Goal: Task Accomplishment & Management: Complete application form

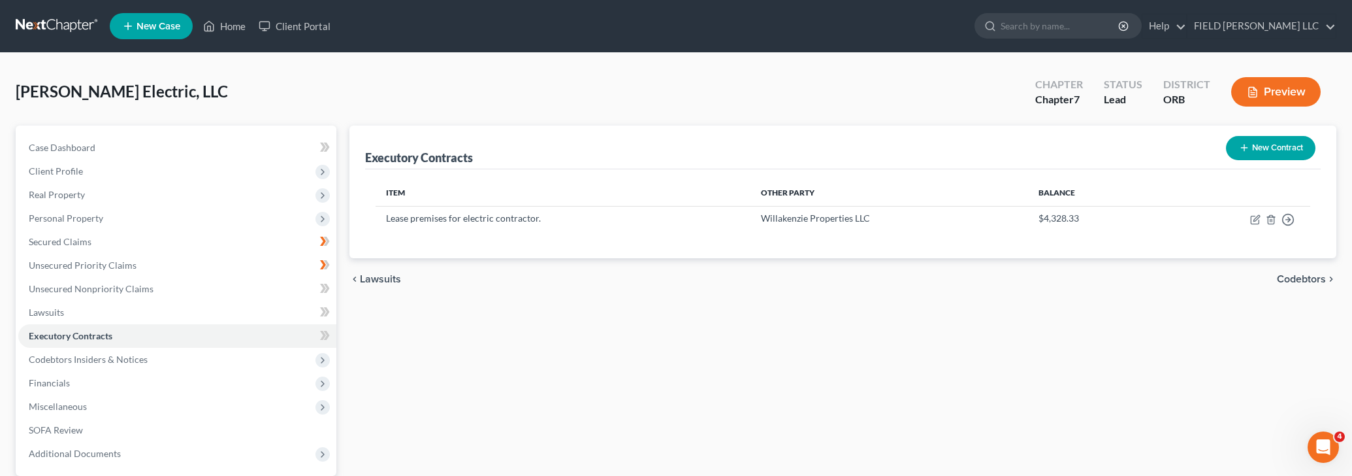
click at [1253, 146] on button "New Contract" at bounding box center [1271, 148] width 90 height 24
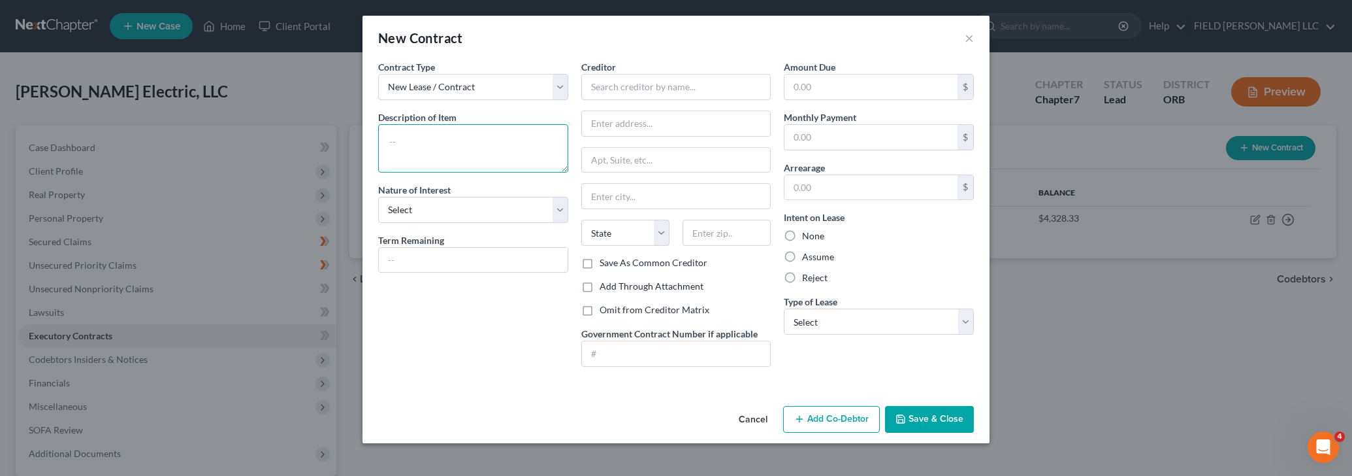
click at [491, 141] on textarea at bounding box center [473, 148] width 190 height 48
click at [662, 87] on input "text" at bounding box center [676, 87] width 190 height 26
click at [619, 88] on input "Pacific Automation" at bounding box center [676, 87] width 190 height 26
type input "Pacific Office Automation"
click at [463, 142] on textarea at bounding box center [473, 148] width 190 height 48
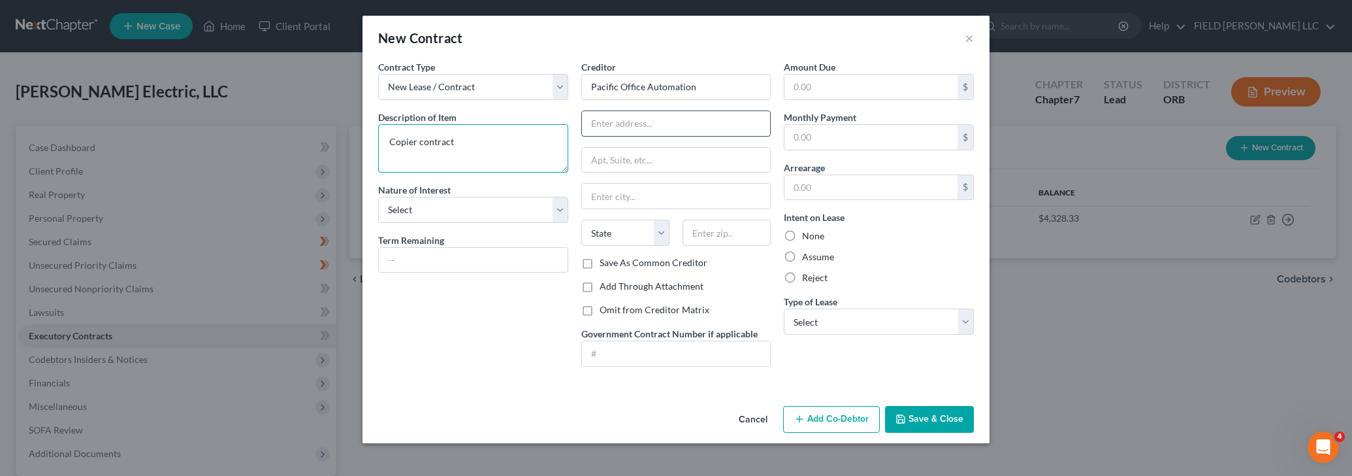
type textarea "Copier contract"
click at [703, 129] on input "text" at bounding box center [676, 123] width 189 height 25
type input "PO Box 744648"
click at [730, 234] on input "text" at bounding box center [727, 233] width 88 height 26
click at [739, 234] on input "text" at bounding box center [727, 233] width 88 height 26
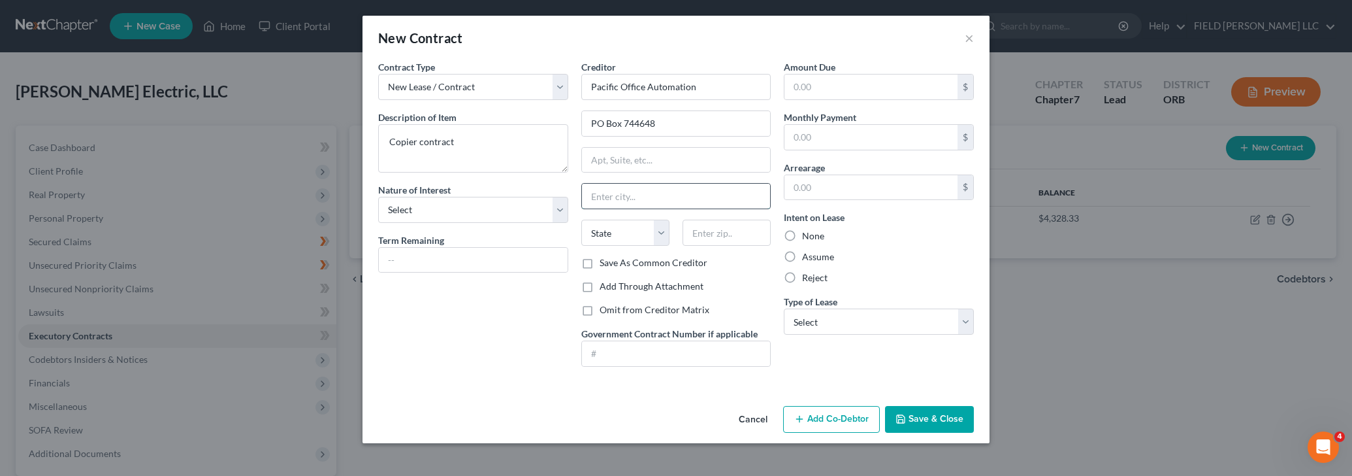
click at [606, 188] on input "text" at bounding box center [676, 196] width 189 height 25
type input "[GEOGRAPHIC_DATA]"
select select "4"
click at [713, 233] on input "text" at bounding box center [727, 233] width 88 height 26
click at [710, 231] on input "text" at bounding box center [727, 233] width 88 height 26
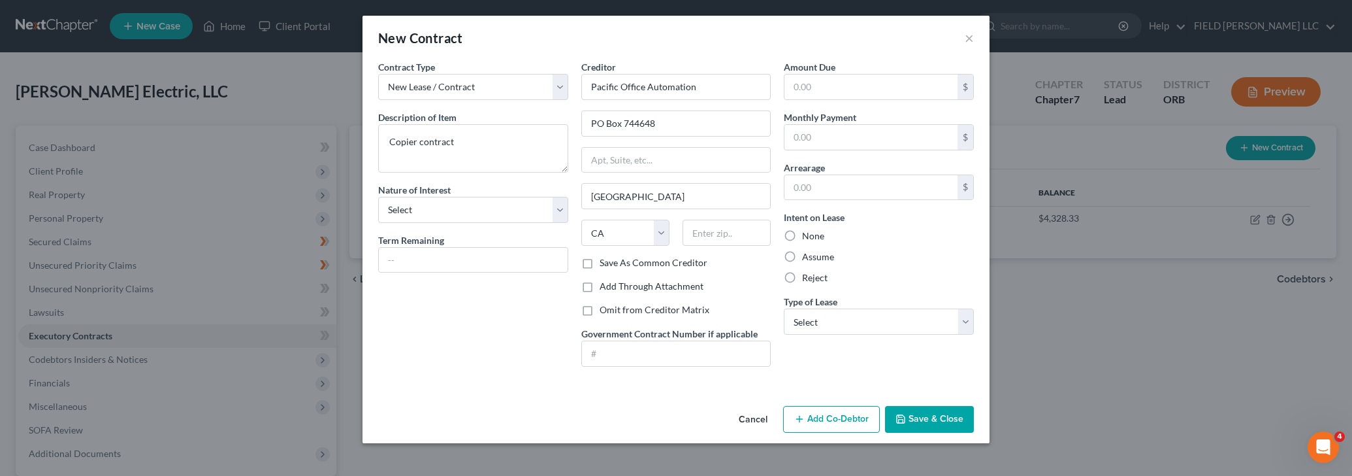
click at [445, 363] on div "Contract Type New Lease / Contract New Timeshare Description of non-residential…" at bounding box center [473, 218] width 203 height 317
select select "2"
click option "Lessor" at bounding box center [0, 0] width 0 height 0
click at [695, 233] on input "text" at bounding box center [727, 233] width 88 height 26
click at [814, 378] on div "Contract Type New Lease / Contract New Timeshare Description of non-residential…" at bounding box center [676, 230] width 627 height 340
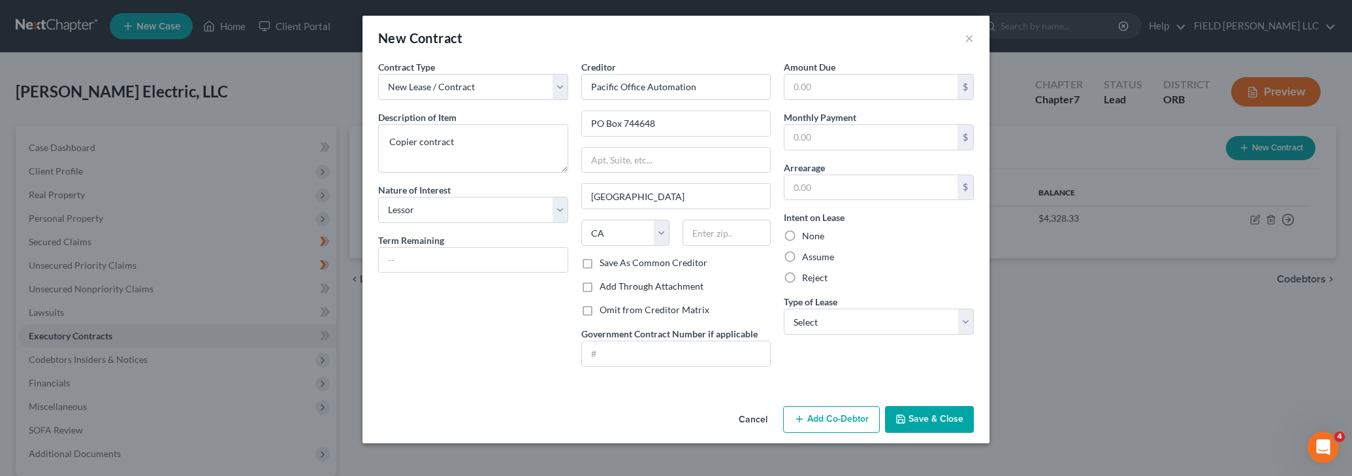
click at [910, 413] on button "Save & Close" at bounding box center [929, 419] width 89 height 27
select select "2"
click option "Other" at bounding box center [0, 0] width 0 height 0
click at [936, 421] on button "Save & Close" at bounding box center [929, 419] width 89 height 27
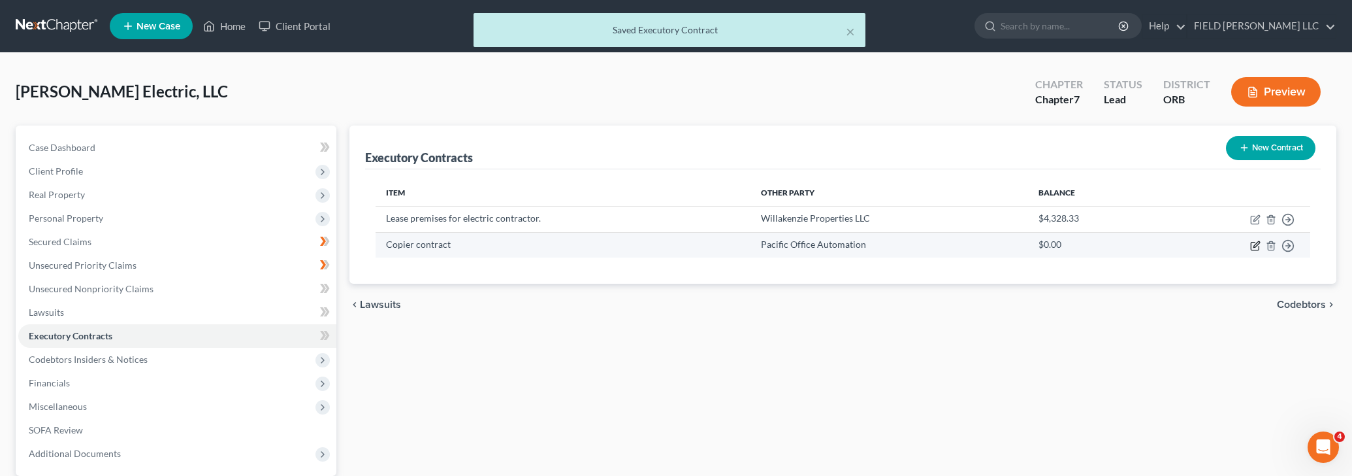
click at [1254, 247] on icon "button" at bounding box center [1257, 244] width 6 height 6
select select "2"
select select "4"
select select "2"
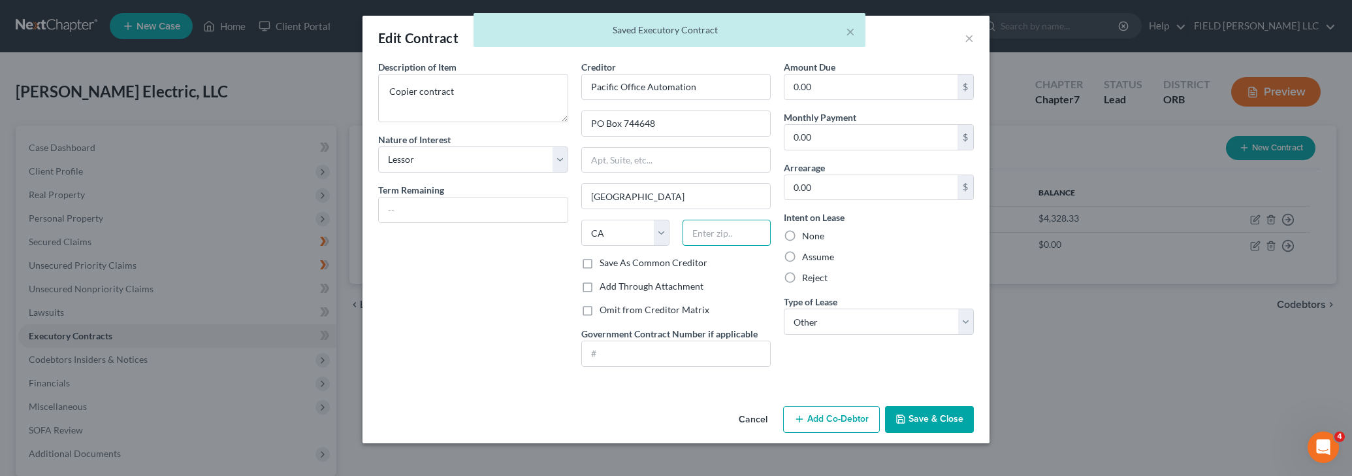
click at [707, 239] on input "text" at bounding box center [727, 233] width 88 height 26
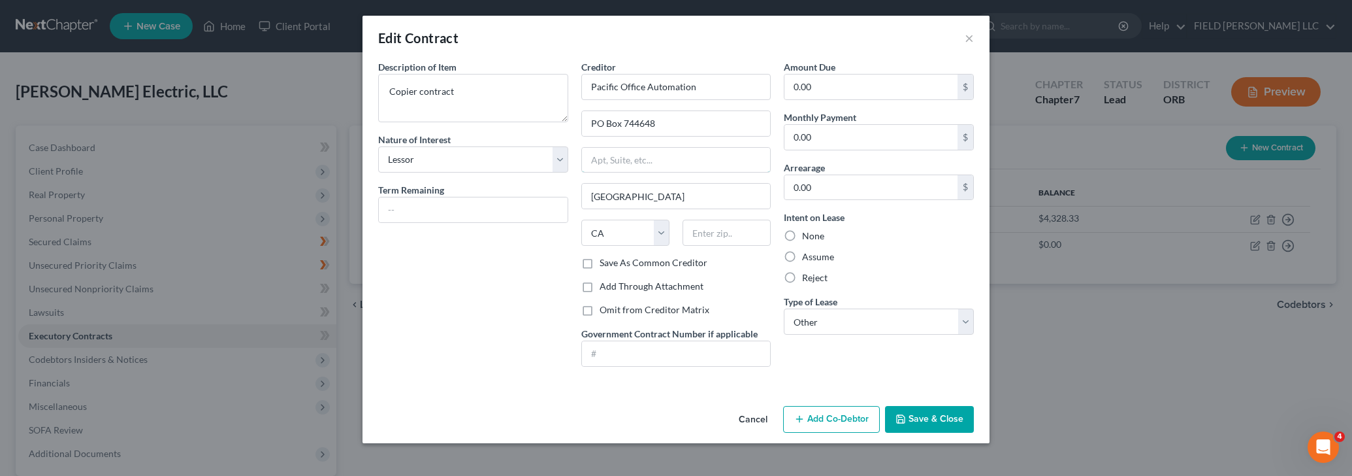
type input "PO BOX 13326"
select select "38"
type input "900"
type input "Toll Calls"
select select
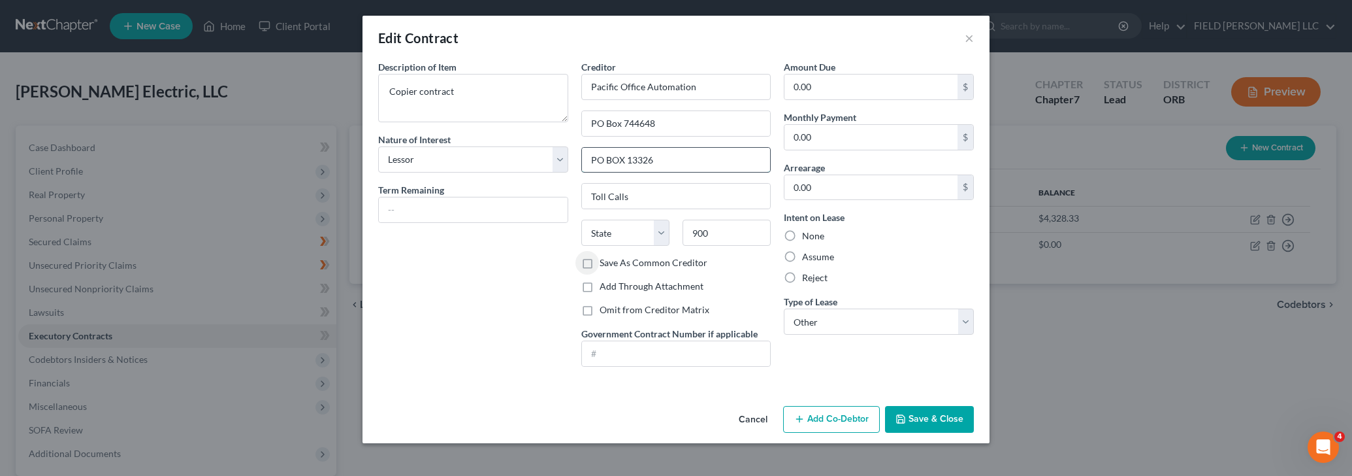
click at [676, 165] on input "PO BOX 13326" at bounding box center [676, 160] width 189 height 25
click at [711, 235] on input "900" at bounding box center [727, 233] width 88 height 26
type input "90074"
click at [679, 165] on input "PO BOX 13326" at bounding box center [676, 160] width 189 height 25
type input "[GEOGRAPHIC_DATA]"
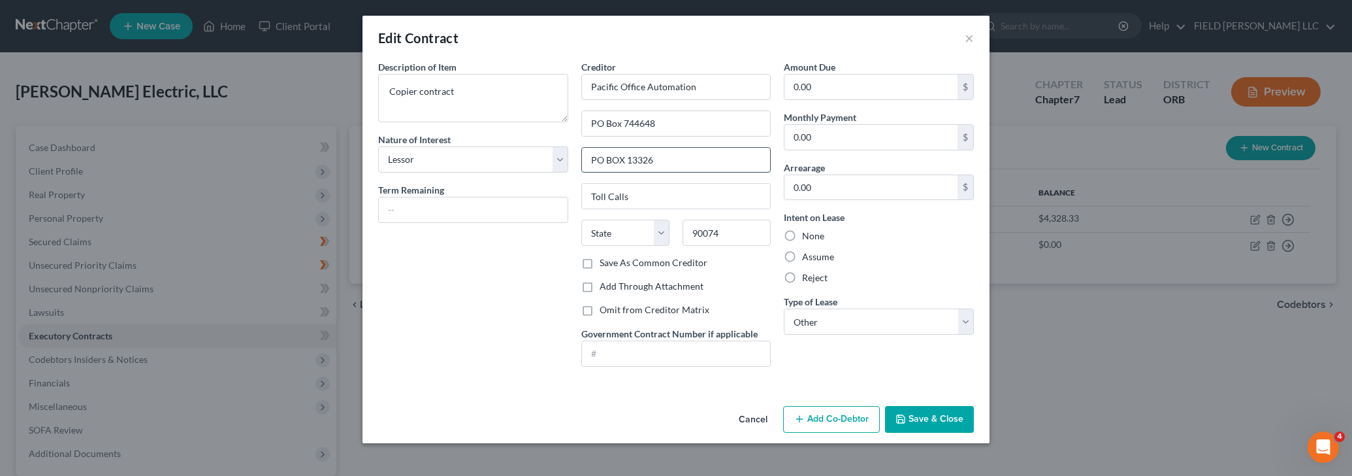
select select "4"
drag, startPoint x: 674, startPoint y: 161, endPoint x: 572, endPoint y: 156, distance: 102.1
click at [582, 156] on input "PO BOX 13326" at bounding box center [676, 160] width 189 height 25
type input "P"
select select "36"
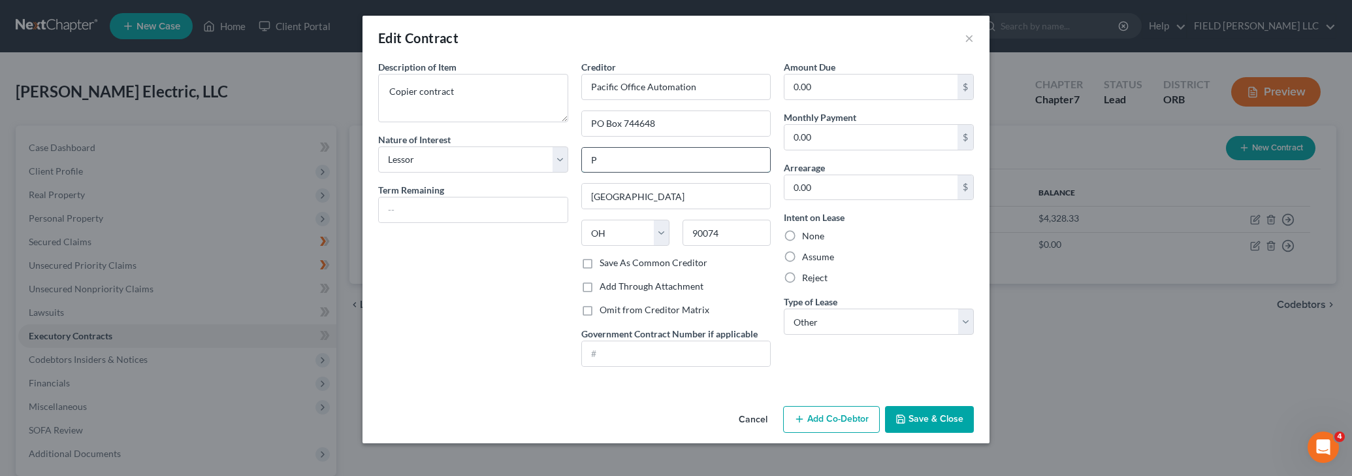
click at [602, 158] on input "P" at bounding box center [676, 160] width 189 height 25
type input "PO Box 744648"
click at [581, 220] on select "State [US_STATE] AK AR AZ CA CO CT DE DC [GEOGRAPHIC_DATA] [GEOGRAPHIC_DATA] GU…" at bounding box center [625, 233] width 88 height 26
select select "4"
click option "CA" at bounding box center [0, 0] width 0 height 0
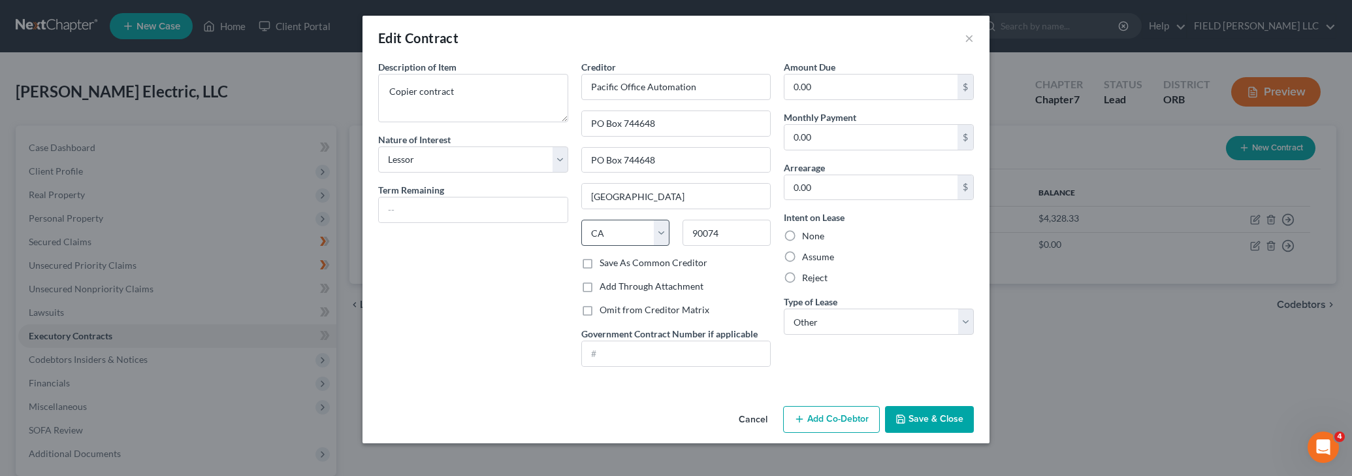
click at [528, 237] on div "Description of non-residential real property * Description of Item * Copier con…" at bounding box center [473, 218] width 203 height 317
click at [920, 85] on input "0.00" at bounding box center [871, 86] width 173 height 25
type input "94.67"
click at [915, 421] on button "Save & Close" at bounding box center [929, 419] width 89 height 27
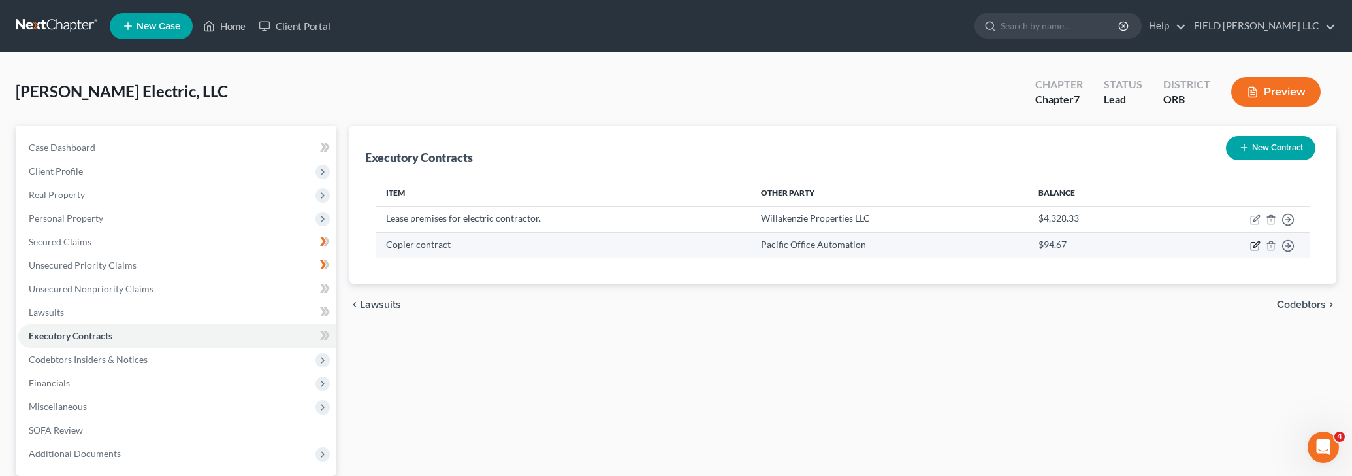
click at [1256, 240] on icon "button" at bounding box center [1256, 245] width 10 height 10
select select "2"
select select "4"
select select "2"
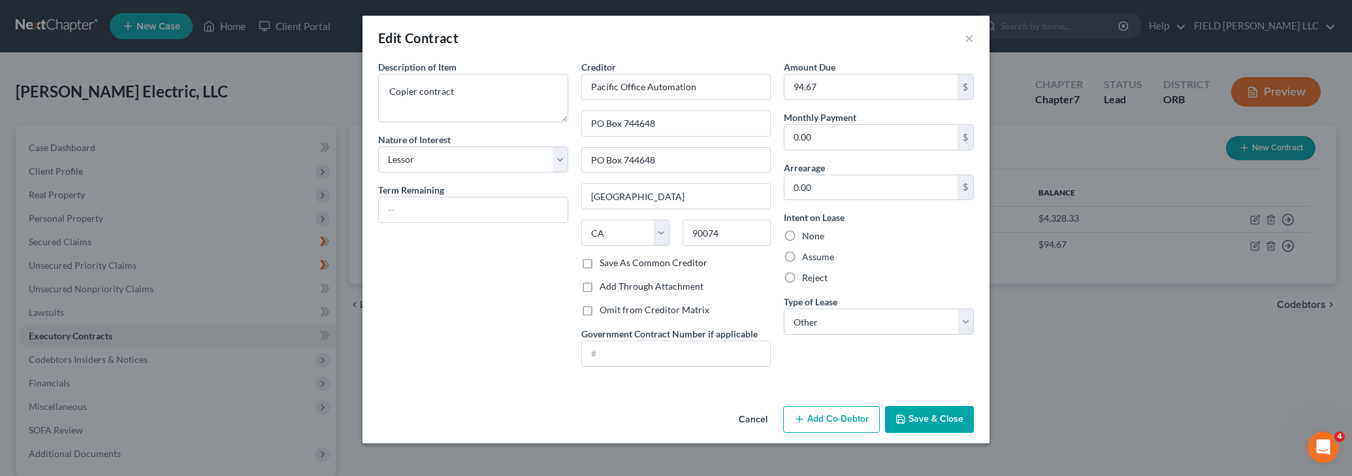
click at [924, 418] on button "Save & Close" at bounding box center [929, 419] width 89 height 27
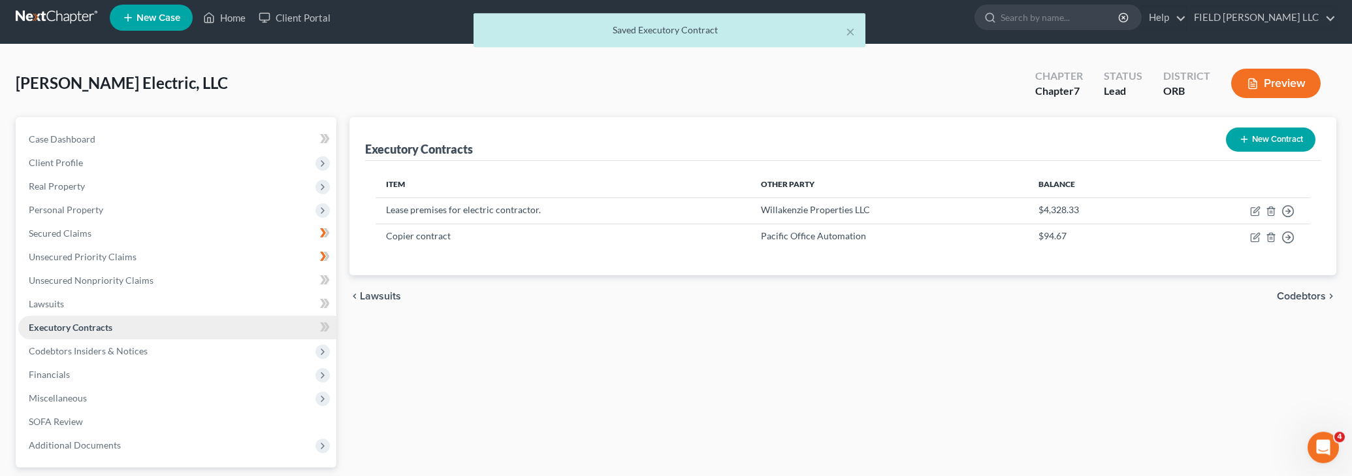
scroll to position [123, 0]
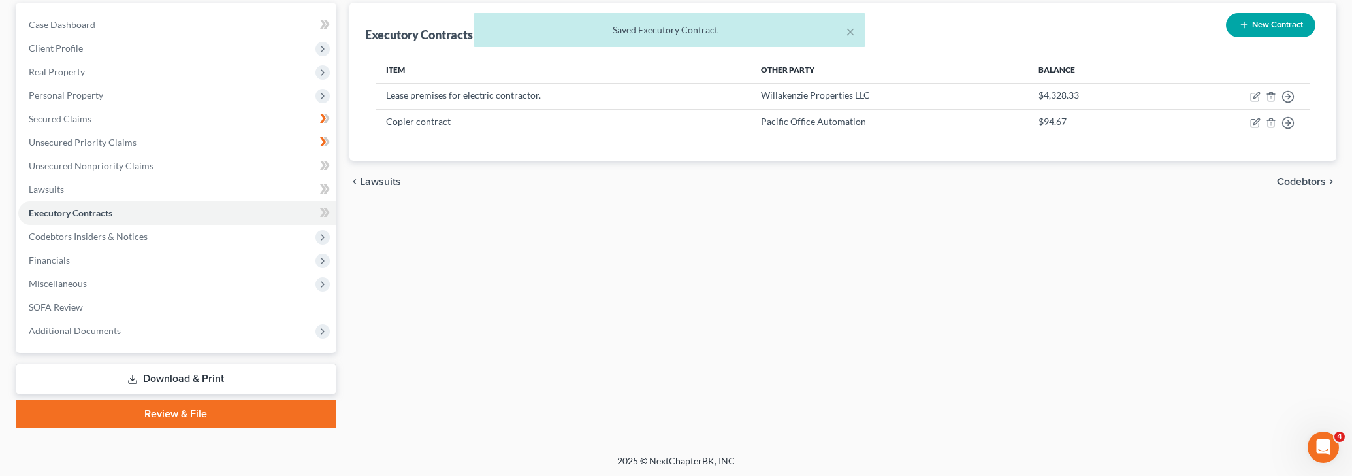
click at [210, 377] on link "Download & Print" at bounding box center [176, 378] width 321 height 31
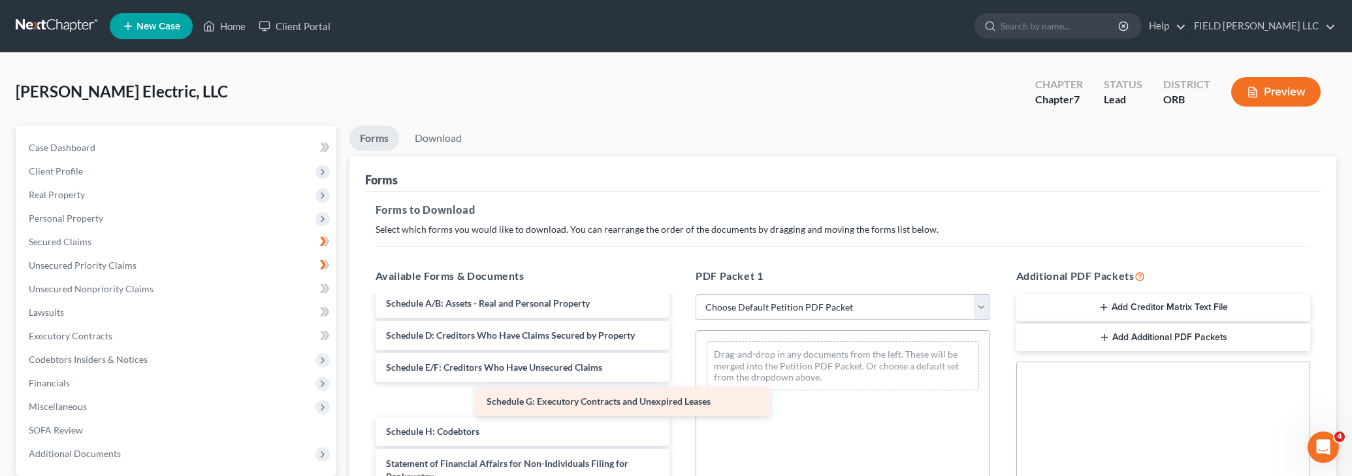
scroll to position [41, 0]
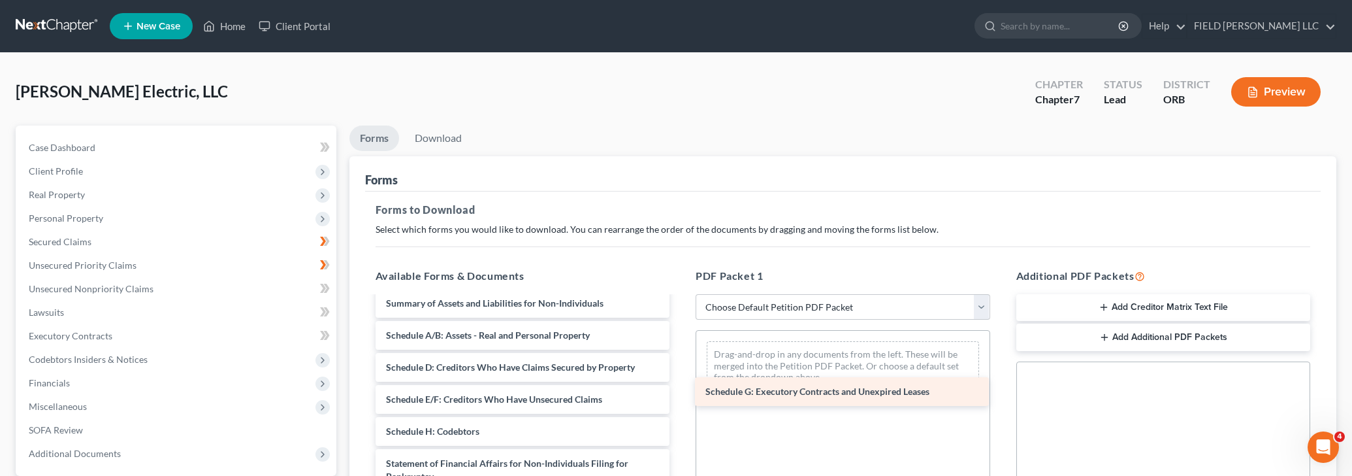
drag, startPoint x: 453, startPoint y: 393, endPoint x: 773, endPoint y: 387, distance: 319.6
click at [681, 387] on div "Schedule G: Executory Contracts and Unexpired Leases Voluntary Petition for Non…" at bounding box center [523, 454] width 316 height 394
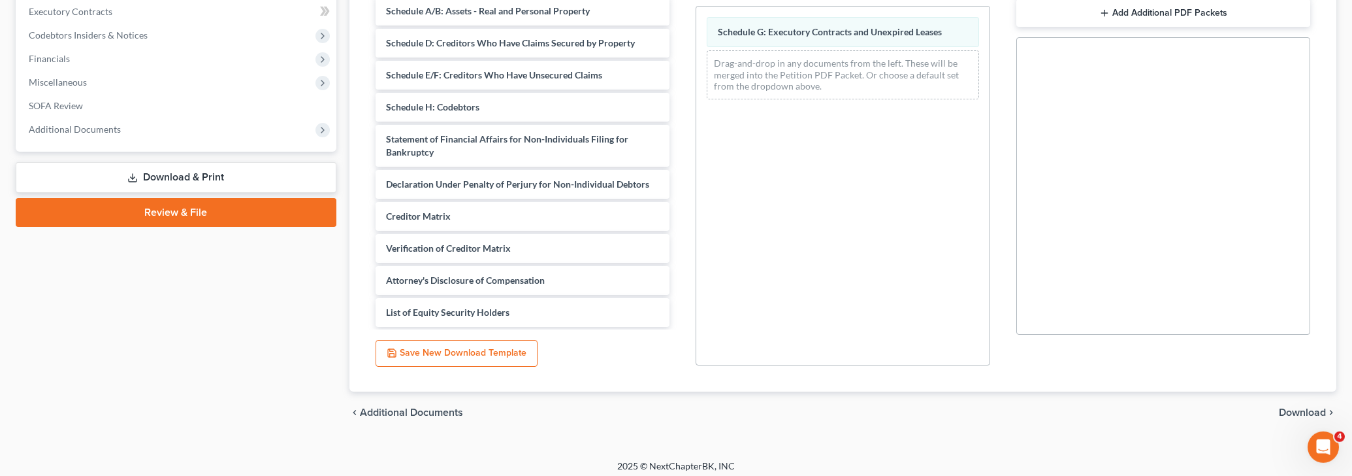
scroll to position [330, 0]
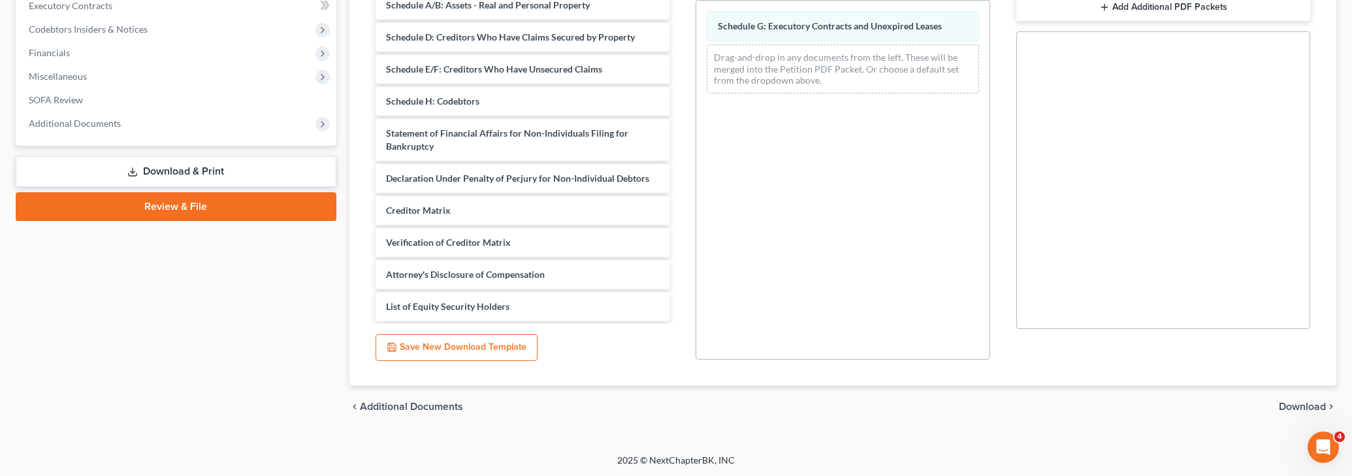
click at [1307, 407] on span "Download" at bounding box center [1302, 406] width 47 height 10
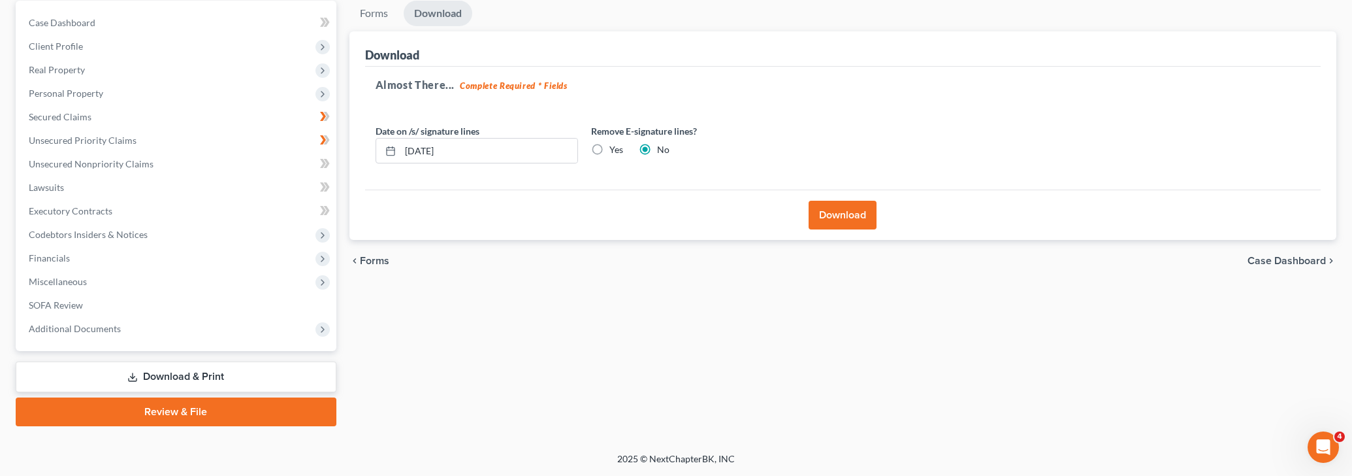
scroll to position [123, 0]
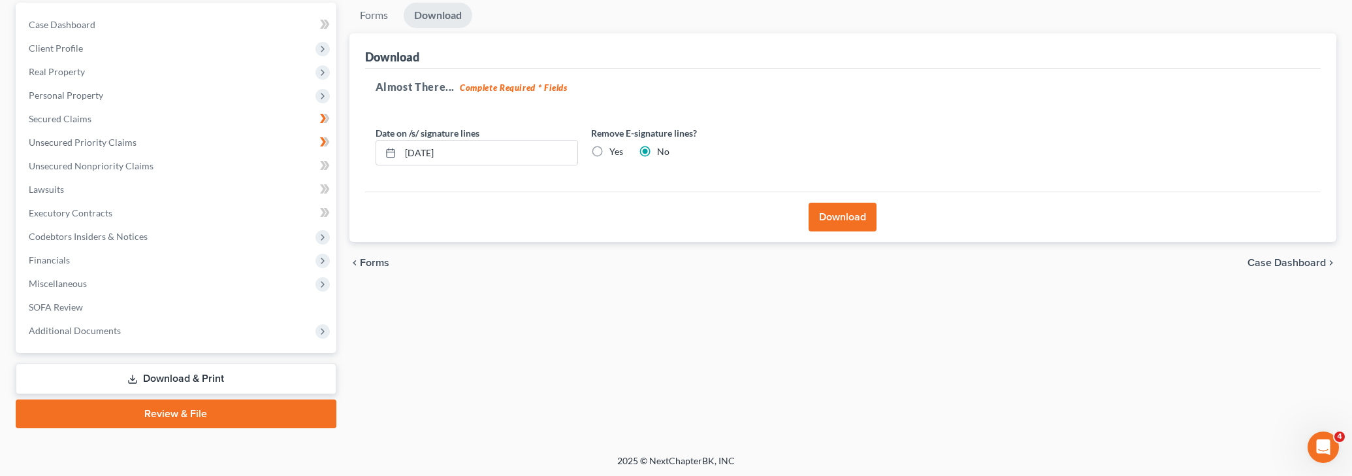
click at [844, 214] on button "Download" at bounding box center [843, 217] width 68 height 29
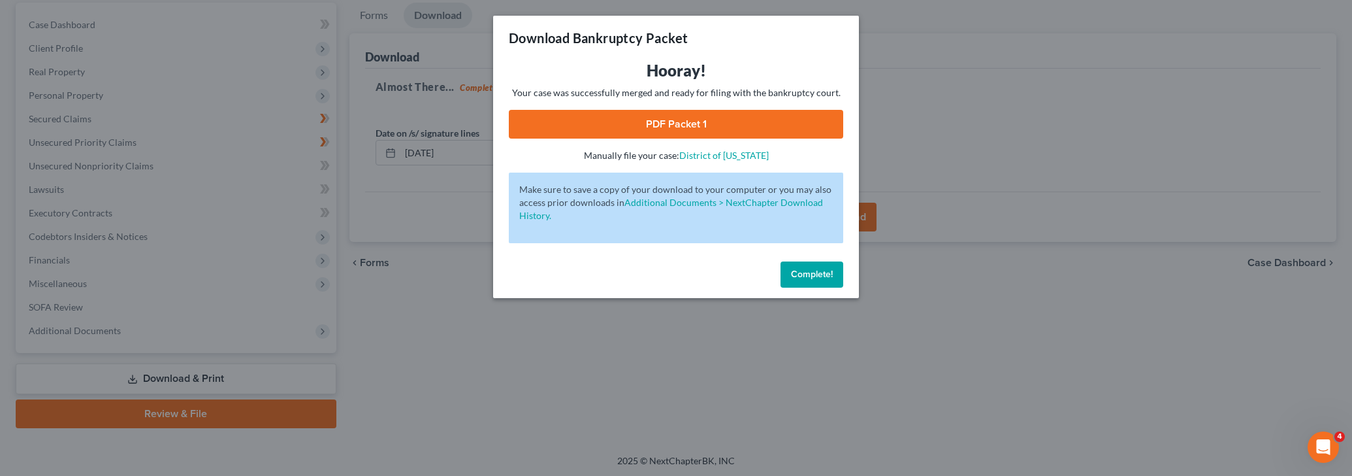
click at [668, 120] on link "PDF Packet 1" at bounding box center [676, 124] width 335 height 29
click at [674, 132] on link "PDF Packet 1" at bounding box center [676, 124] width 335 height 29
click at [1078, 346] on div "Download Bankruptcy Packet Hooray! Your case was successfully merged and ready …" at bounding box center [676, 238] width 1352 height 476
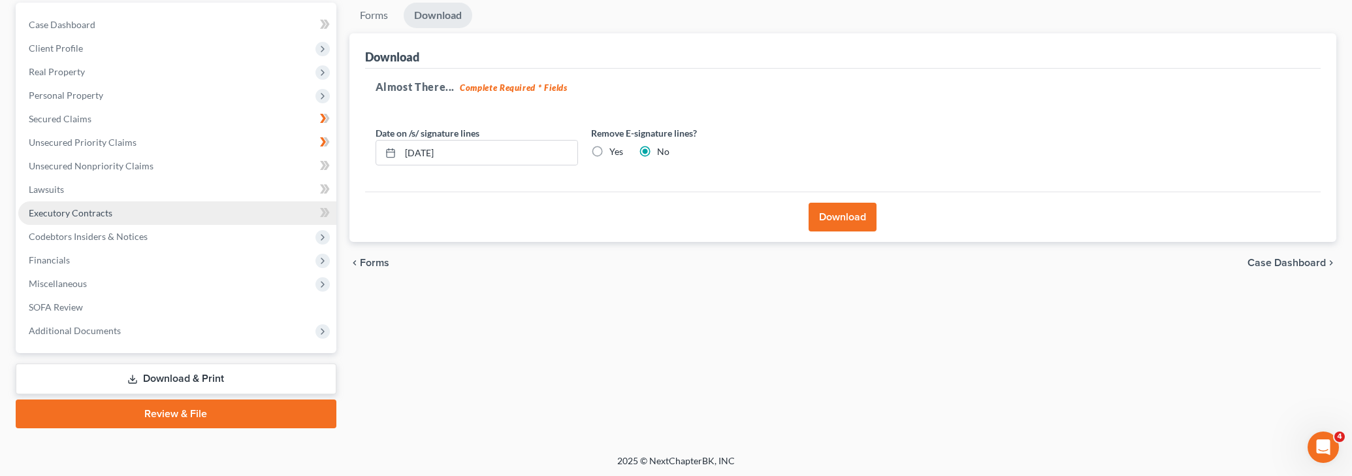
click at [100, 211] on span "Executory Contracts" at bounding box center [71, 212] width 84 height 11
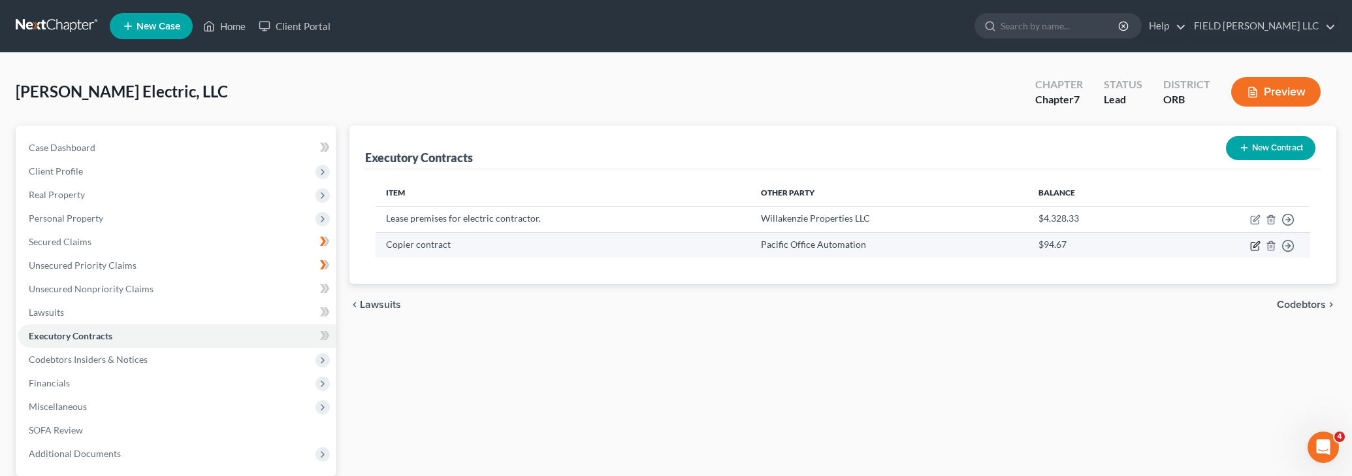
click at [1258, 246] on icon "button" at bounding box center [1256, 245] width 10 height 10
select select "2"
select select "4"
select select "2"
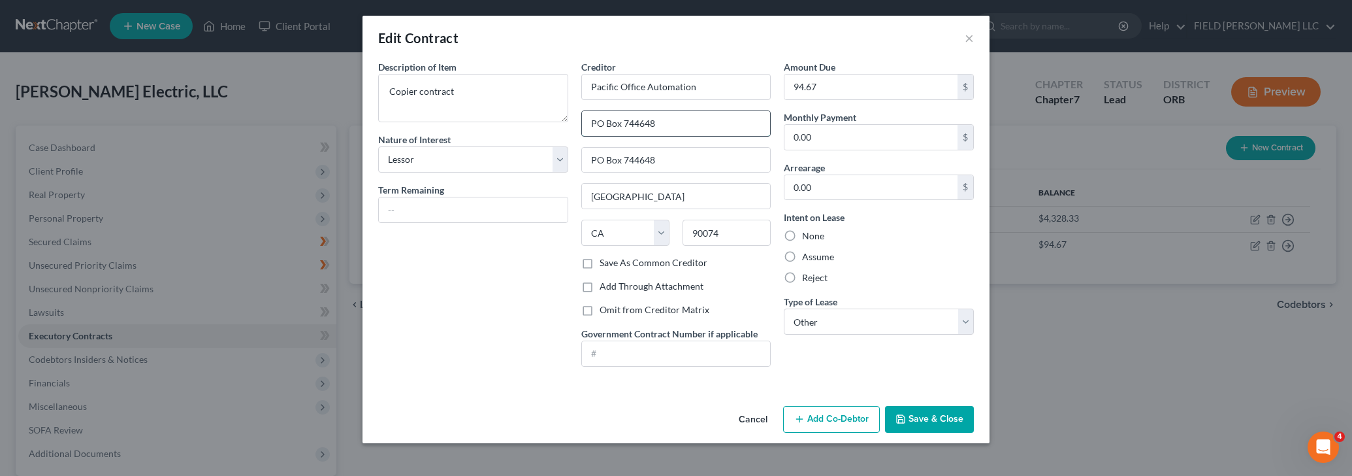
click at [676, 122] on input "PO Box 744648" at bounding box center [676, 123] width 189 height 25
drag, startPoint x: 674, startPoint y: 122, endPoint x: 558, endPoint y: 118, distance: 116.3
click at [582, 118] on input "PO Box 744648" at bounding box center [676, 123] width 189 height 25
click at [924, 425] on button "Save & Close" at bounding box center [929, 419] width 89 height 27
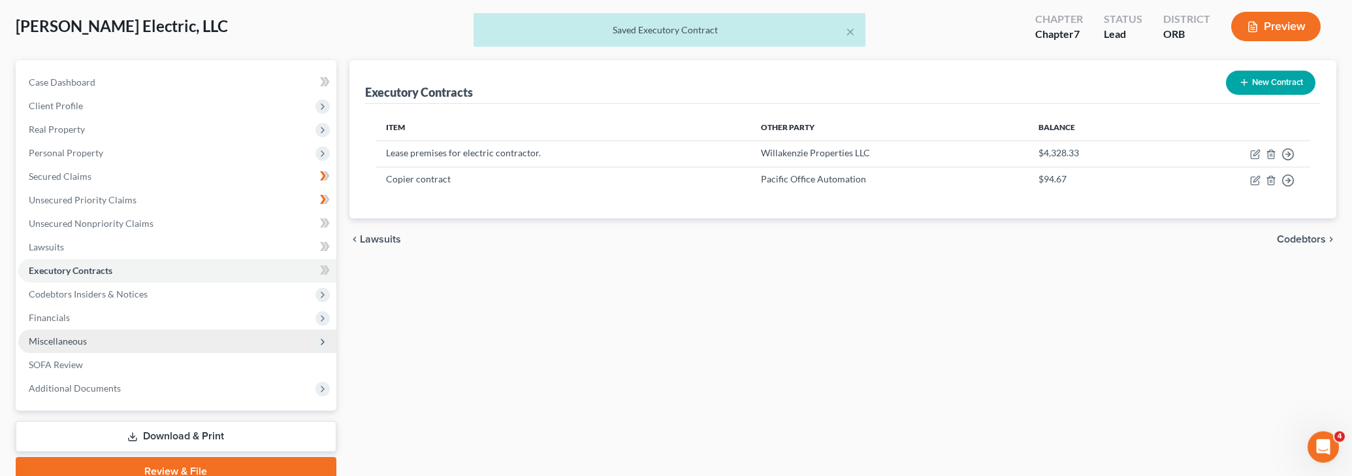
scroll to position [123, 0]
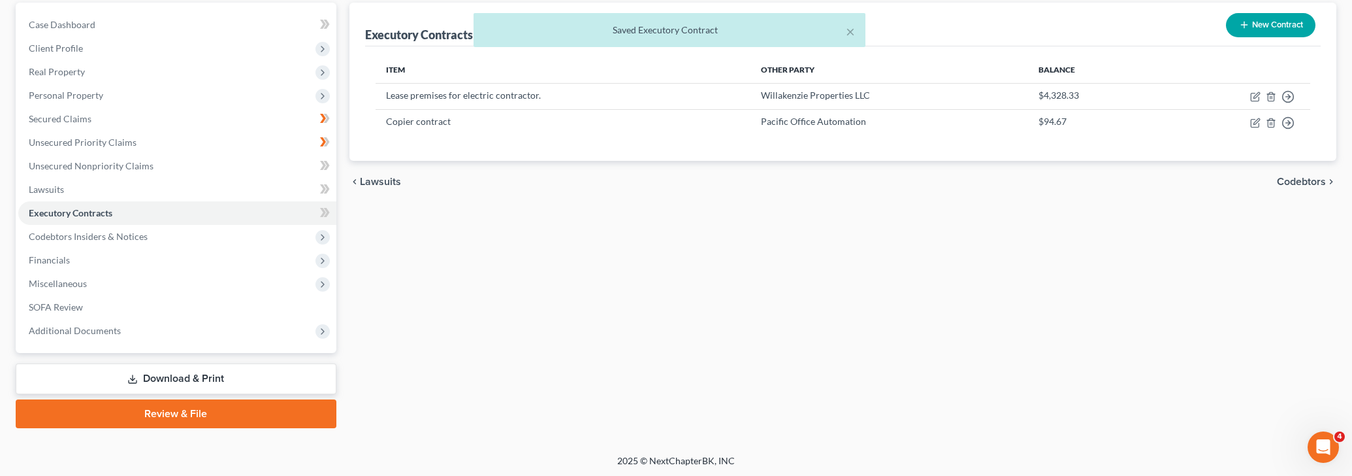
click at [178, 380] on link "Download & Print" at bounding box center [176, 378] width 321 height 31
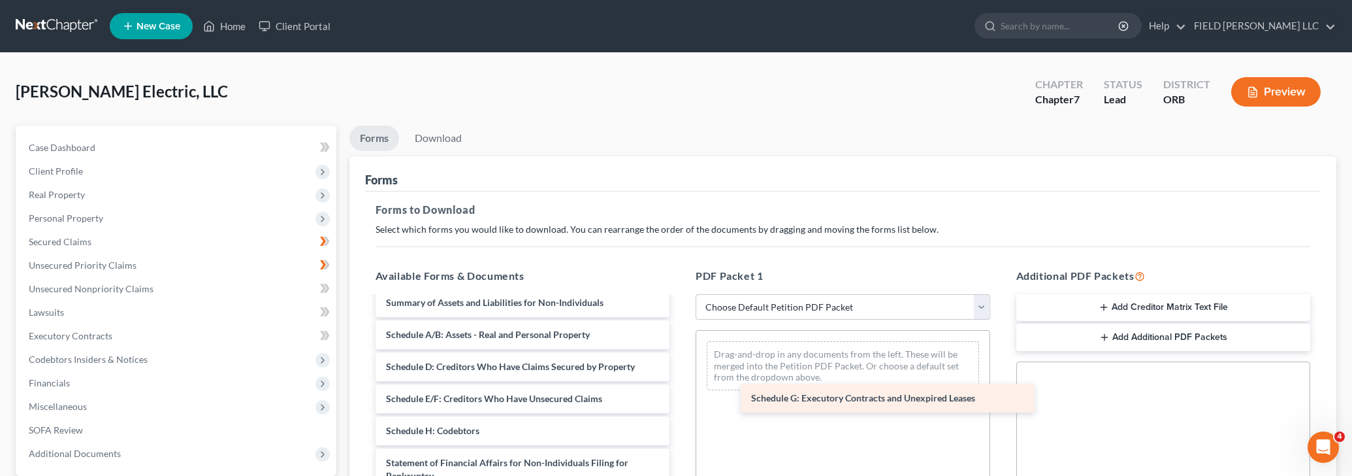
scroll to position [41, 0]
drag, startPoint x: 440, startPoint y: 395, endPoint x: 806, endPoint y: 395, distance: 365.9
click at [681, 395] on div "Schedule G: Executory Contracts and Unexpired Leases Voluntary Petition for Non…" at bounding box center [523, 454] width 316 height 394
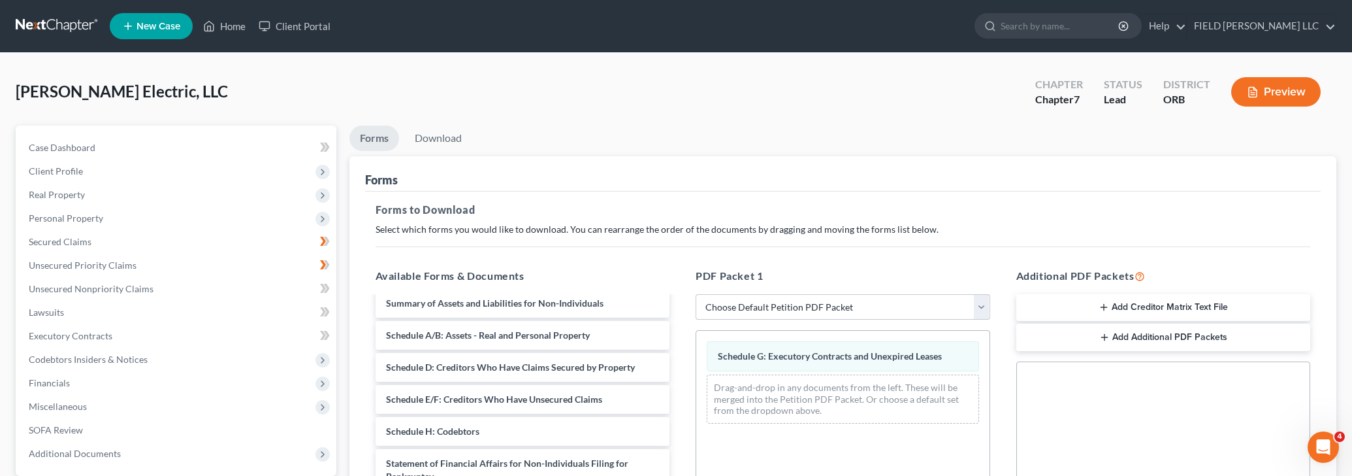
scroll to position [330, 0]
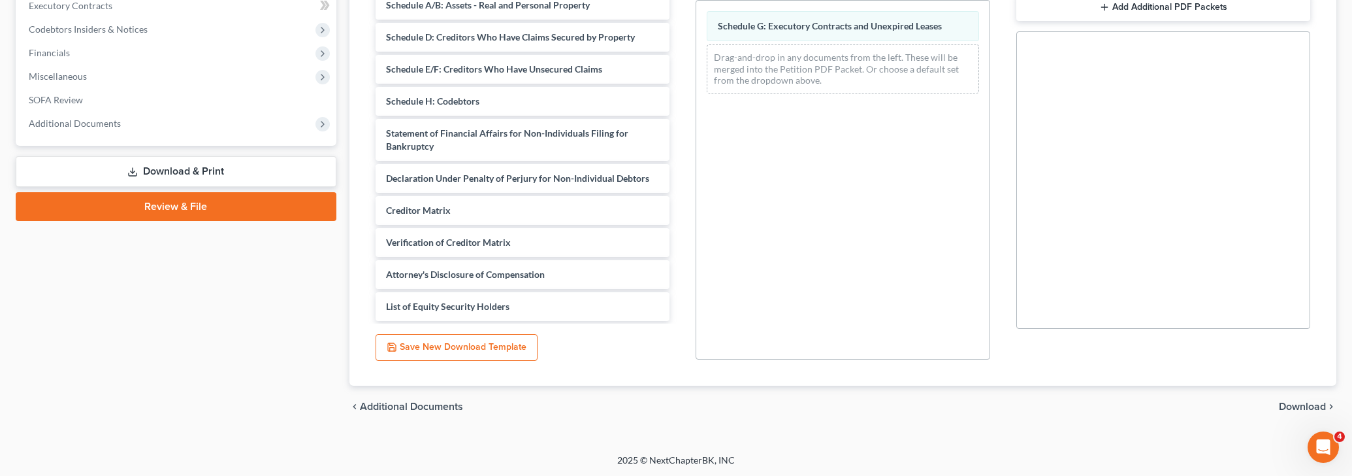
click at [157, 162] on link "Download & Print" at bounding box center [176, 171] width 321 height 31
click at [175, 172] on link "Download & Print" at bounding box center [176, 171] width 321 height 31
click at [1300, 408] on span "Download" at bounding box center [1302, 406] width 47 height 10
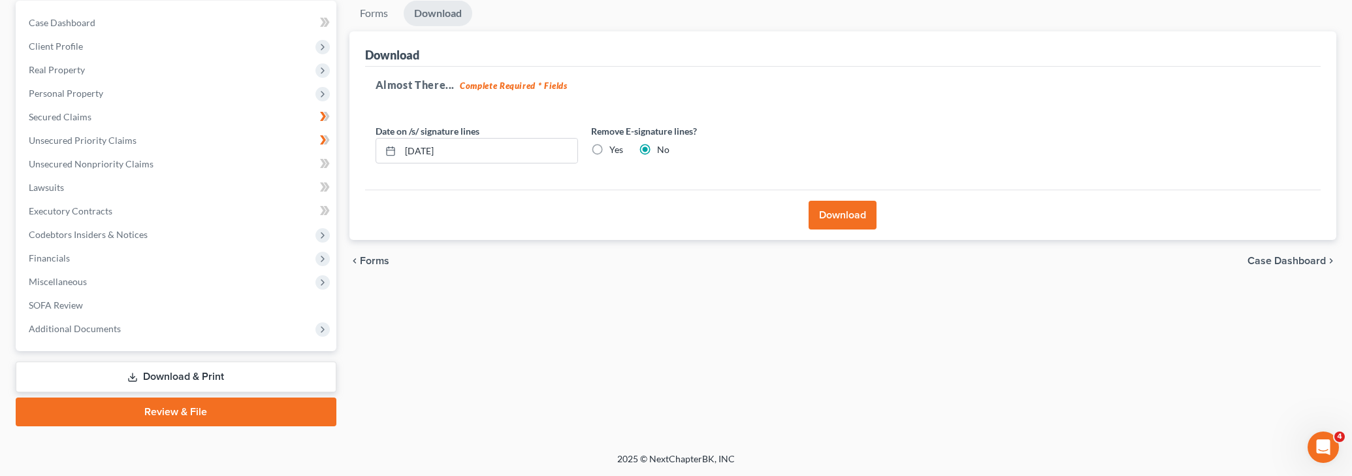
scroll to position [123, 0]
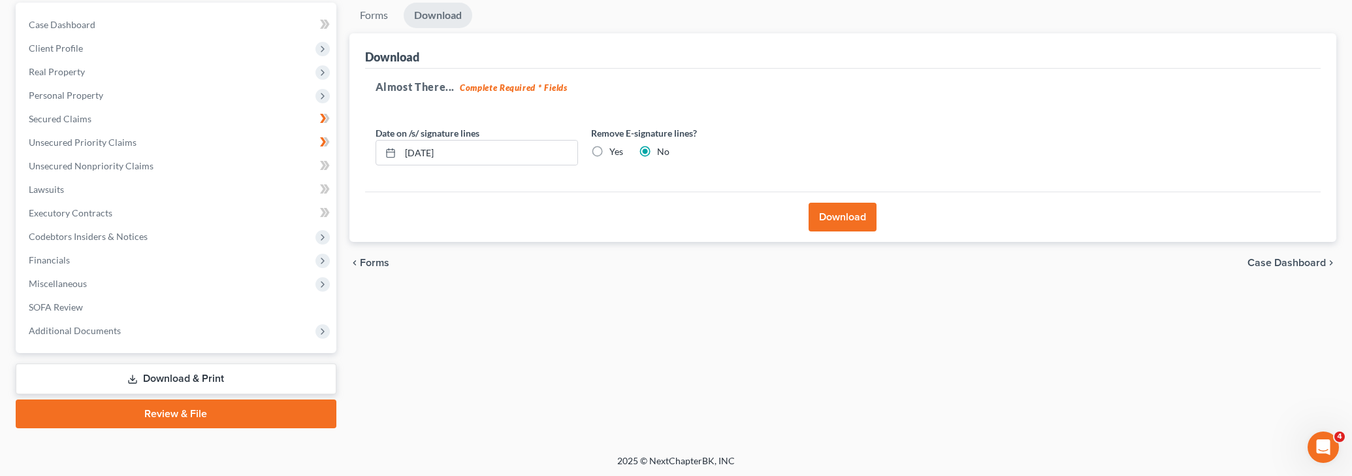
click at [832, 210] on button "Download" at bounding box center [843, 217] width 68 height 29
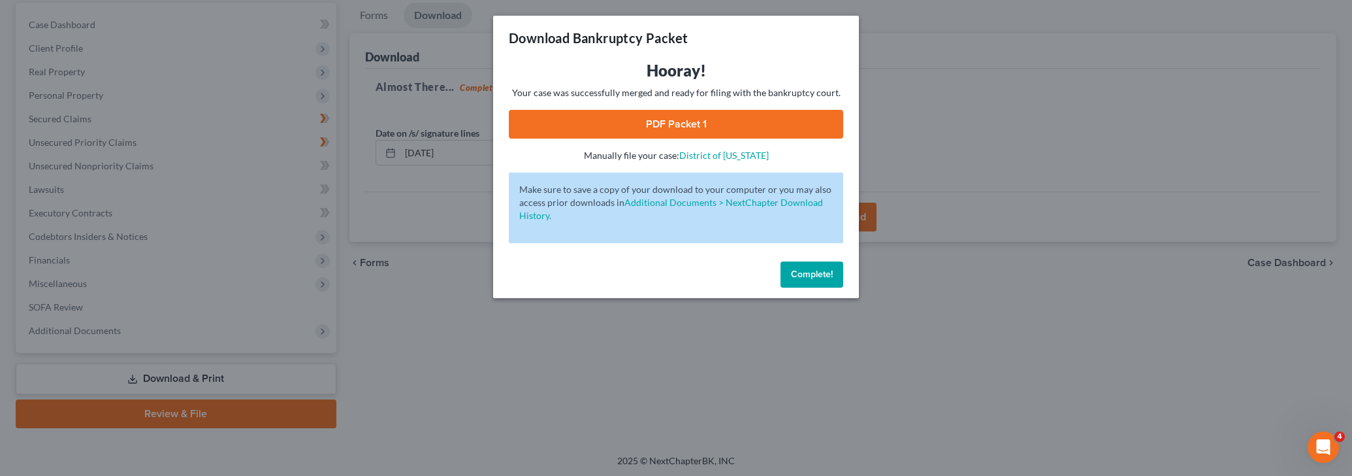
click at [629, 120] on link "PDF Packet 1" at bounding box center [676, 124] width 335 height 29
